Goal: Check status: Check status

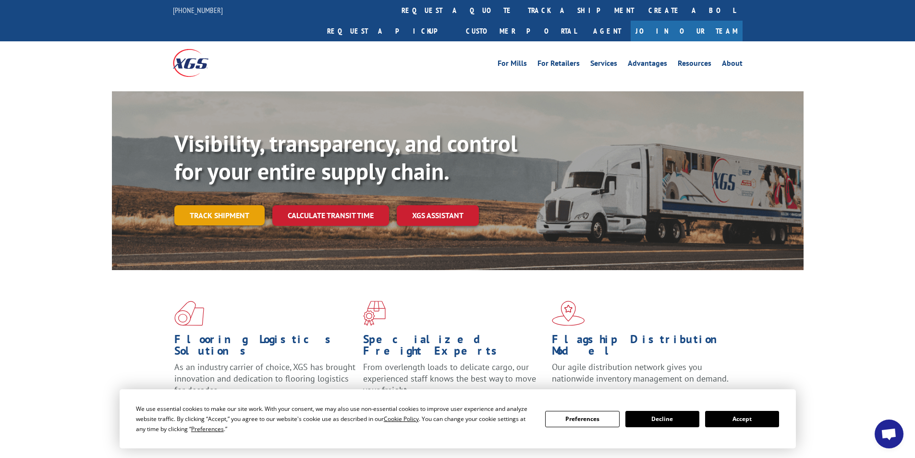
click at [210, 205] on link "Track shipment" at bounding box center [219, 215] width 90 height 20
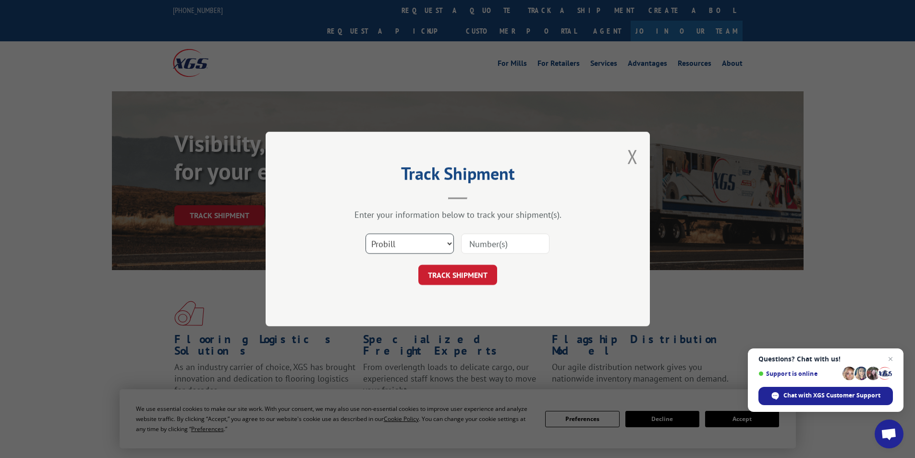
click at [447, 245] on select "Select category... Probill BOL PO" at bounding box center [410, 244] width 88 height 20
select select "bol"
click at [366, 234] on select "Select category... Probill BOL PO" at bounding box center [410, 244] width 88 height 20
click at [492, 247] on input at bounding box center [505, 244] width 88 height 20
type input "470362"
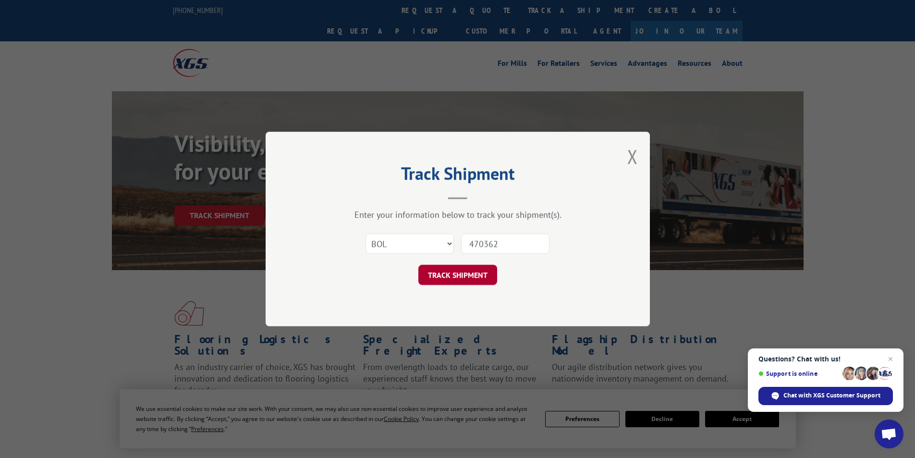
click at [456, 272] on button "TRACK SHIPMENT" at bounding box center [458, 275] width 79 height 20
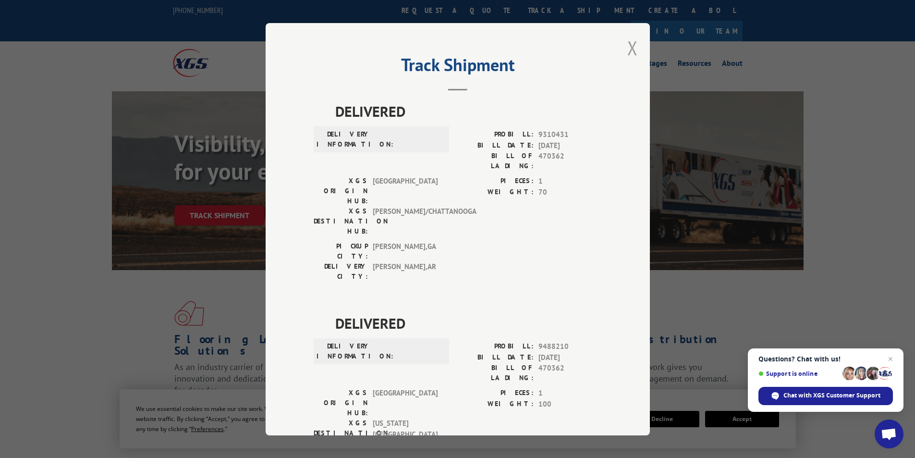
click at [629, 47] on button "Close modal" at bounding box center [633, 47] width 11 height 25
